Goal: Check status

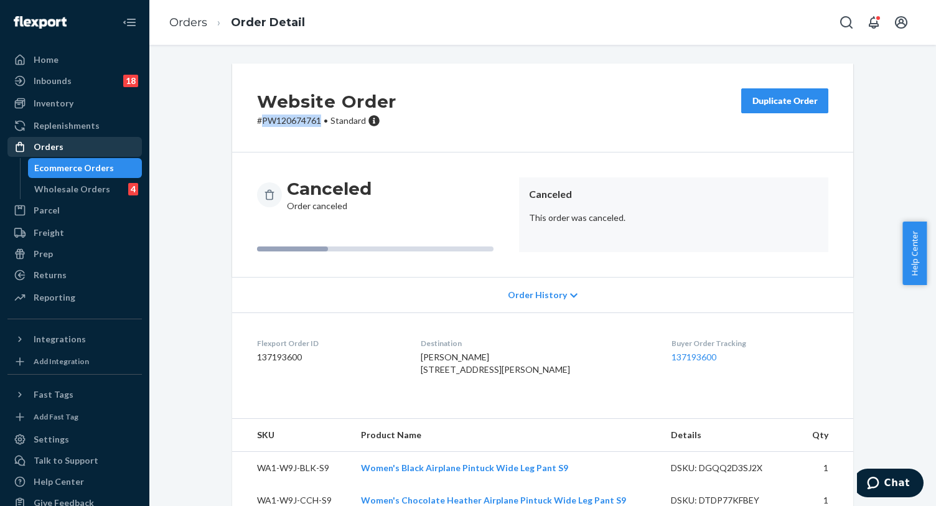
click at [79, 141] on div "Orders" at bounding box center [75, 146] width 132 height 17
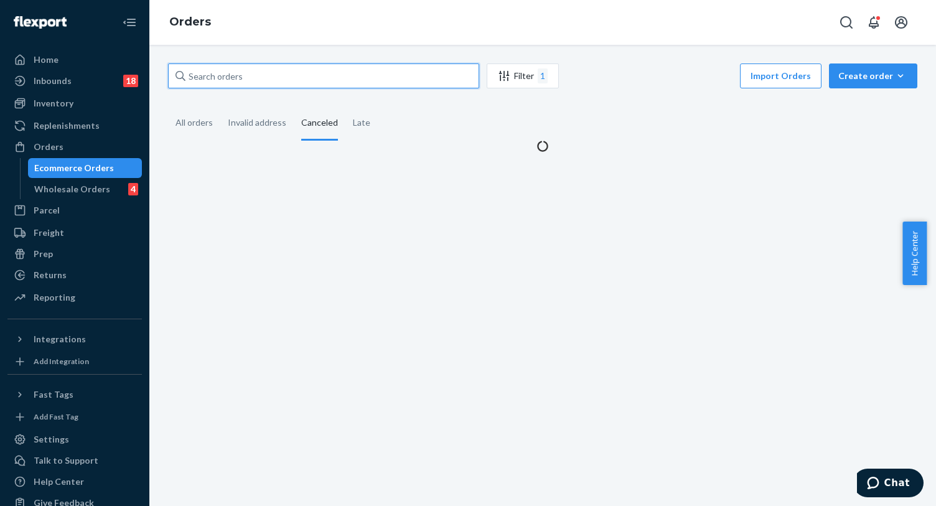
click at [221, 82] on input "text" at bounding box center [323, 75] width 311 height 25
paste input "pw120568023"
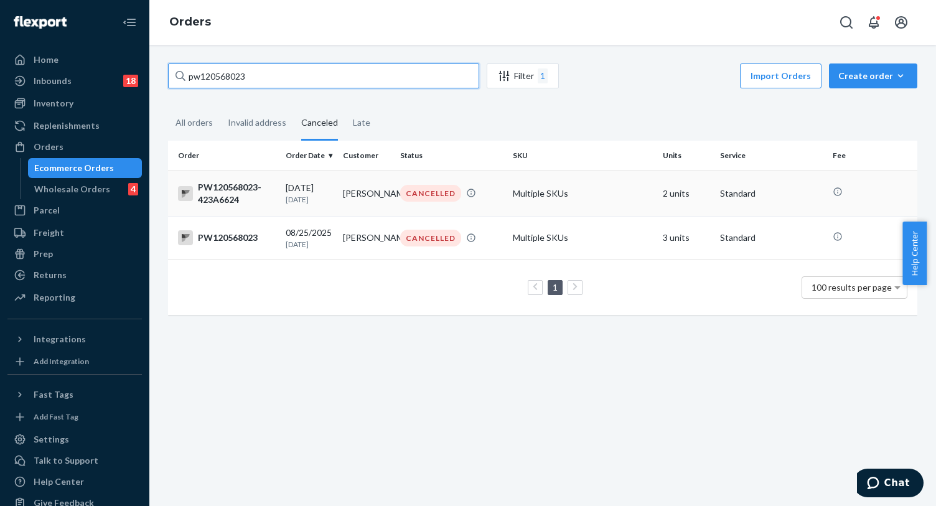
type input "pw120568023"
click at [411, 204] on td "CANCELLED" at bounding box center [451, 193] width 113 height 45
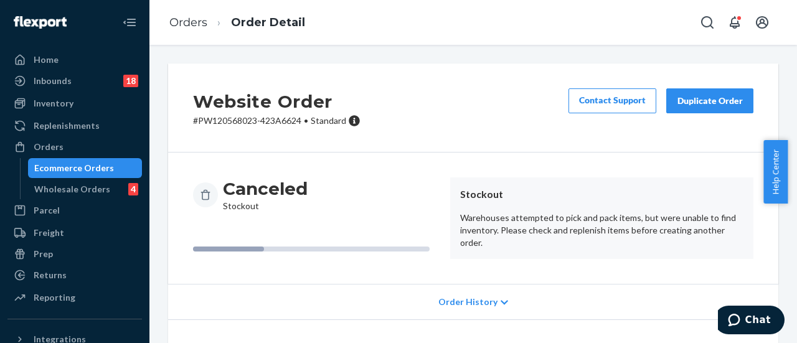
click at [464, 299] on span "Order History" at bounding box center [467, 302] width 59 height 12
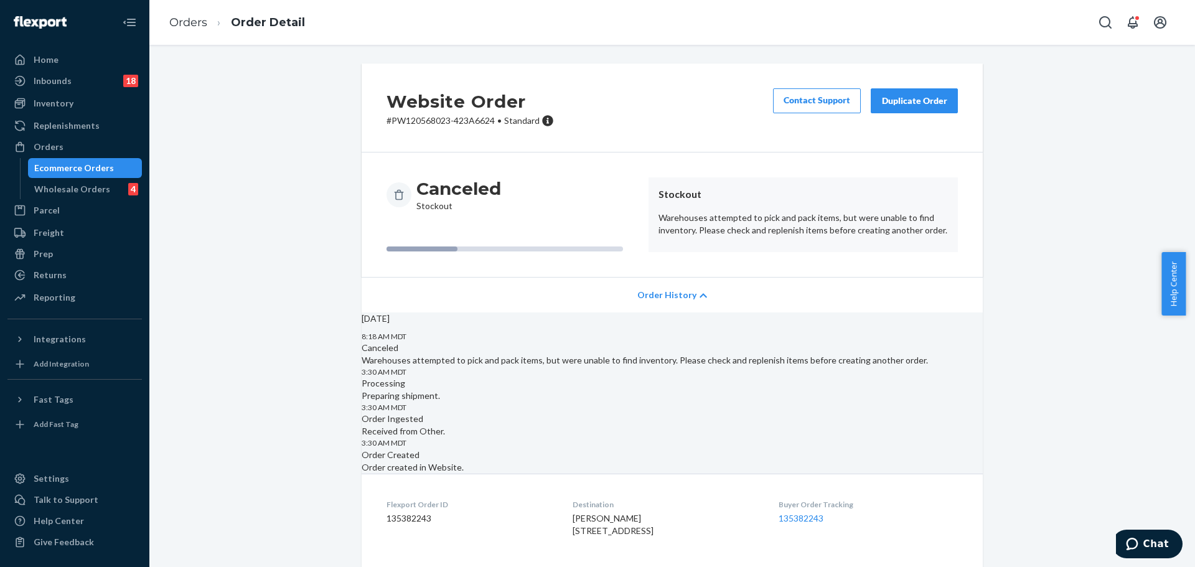
click at [700, 297] on icon at bounding box center [703, 295] width 7 height 9
